Goal: Information Seeking & Learning: Learn about a topic

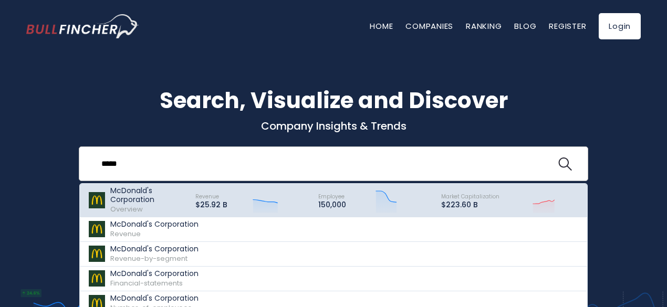
type input "*****"
click at [184, 198] on p "McDonald's Corporation" at bounding box center [148, 196] width 76 height 18
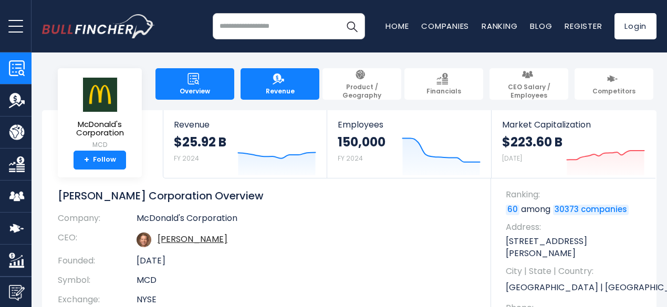
click at [283, 78] on link "Revenue" at bounding box center [280, 84] width 79 height 32
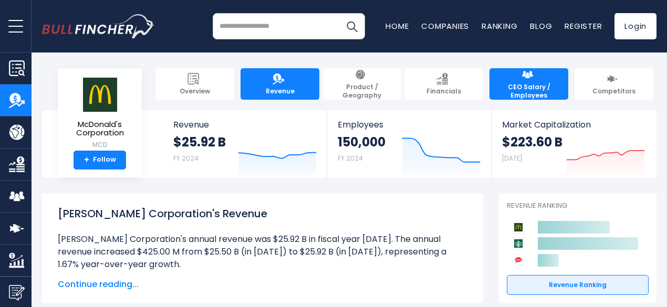
click at [543, 85] on span "CEO Salary / Employees" at bounding box center [529, 91] width 68 height 16
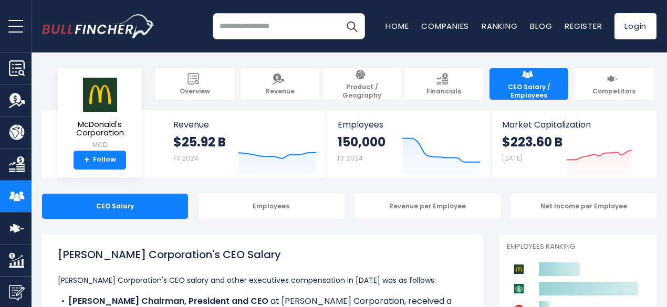
click at [392, 203] on div "Revenue per Employee" at bounding box center [428, 206] width 146 height 25
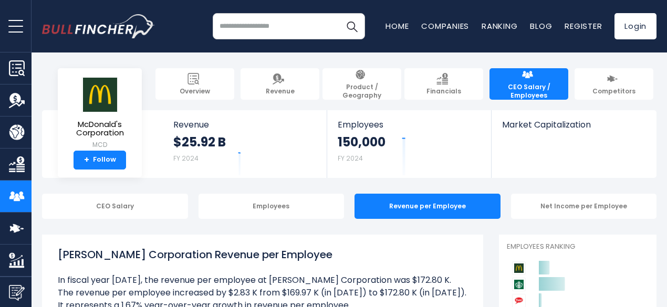
click at [572, 209] on div "Net Income per Employee" at bounding box center [584, 206] width 146 height 25
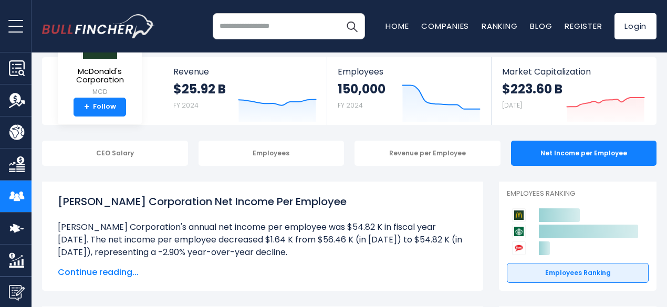
scroll to position [50, 0]
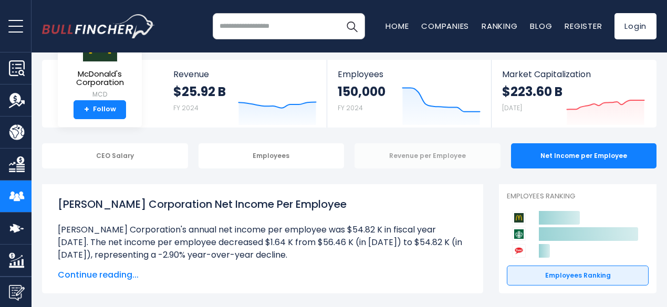
click at [423, 154] on div "Revenue per Employee" at bounding box center [428, 155] width 146 height 25
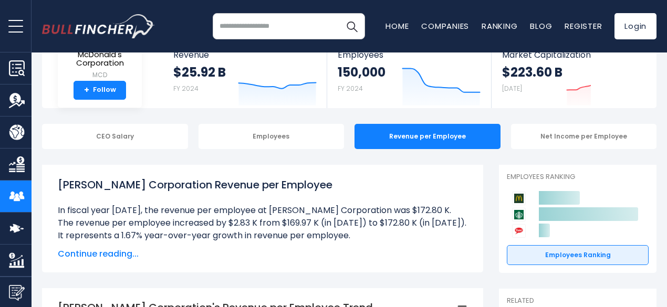
scroll to position [90, 0]
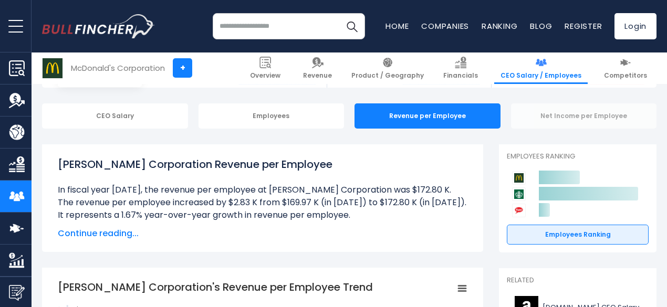
click at [570, 127] on div "Net Income per Employee" at bounding box center [584, 116] width 146 height 25
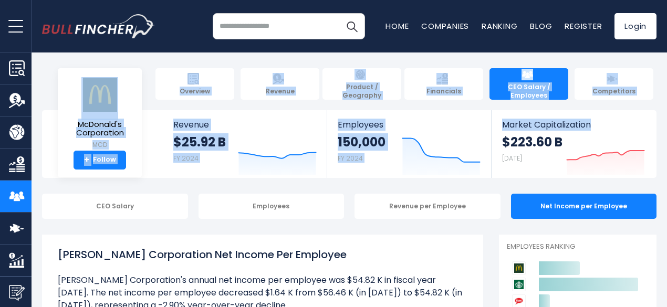
click at [667, 34] on html "Overview Revenue Product / Geography" at bounding box center [333, 153] width 667 height 307
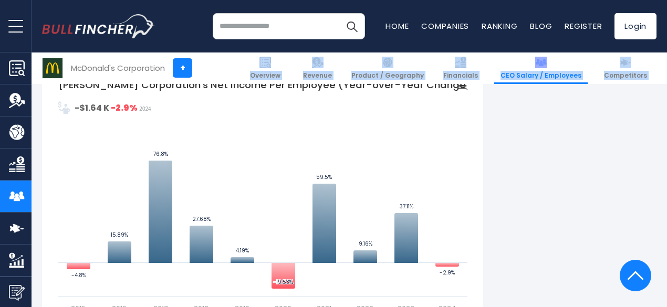
scroll to position [719, 0]
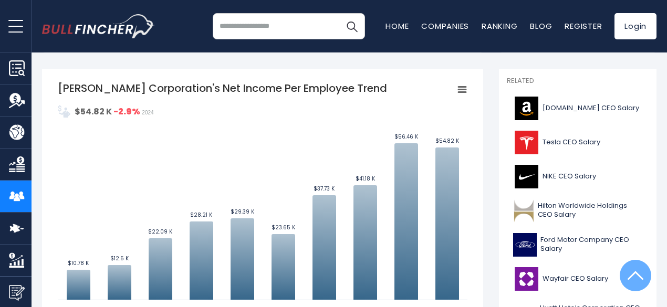
scroll to position [0, 0]
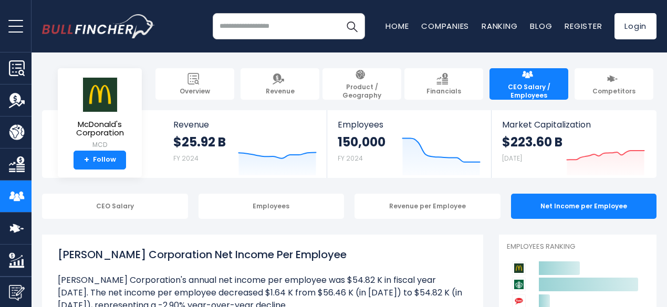
click at [185, 16] on div "Recent searches McDonald's Corporation Trending searches Apple Overview Microso…" at bounding box center [349, 26] width 615 height 53
